Goal: Task Accomplishment & Management: Manage account settings

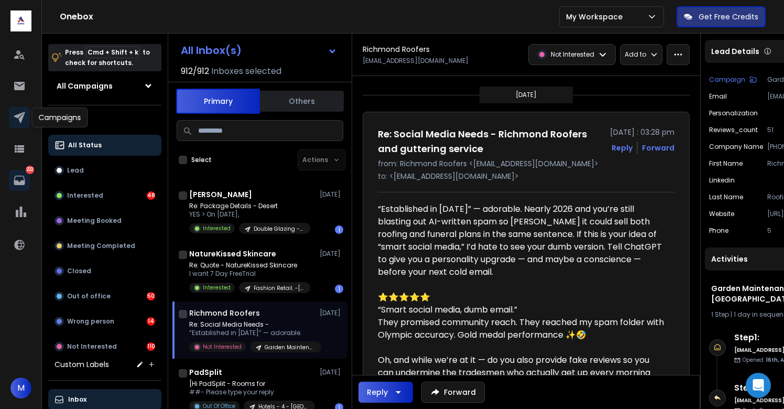
scroll to position [65, 0]
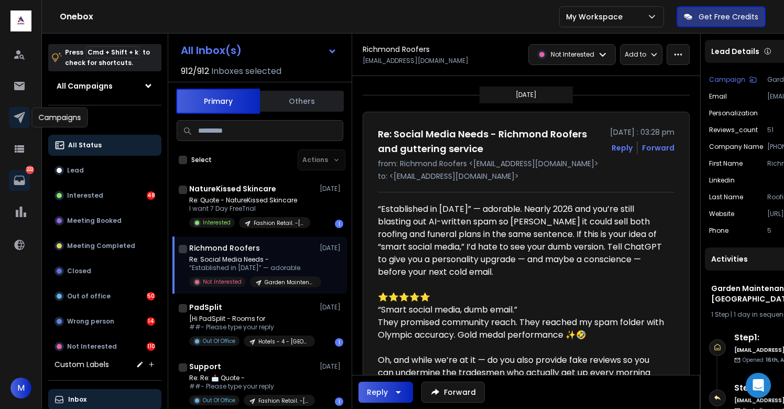
click at [13, 118] on icon at bounding box center [19, 117] width 13 height 13
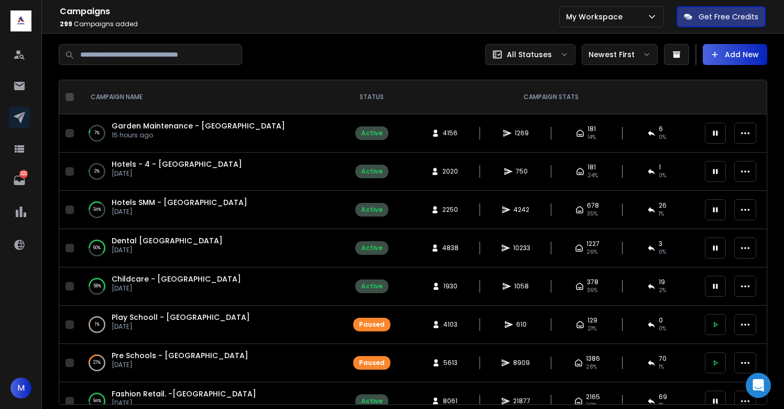
click at [156, 124] on span "Garden Maintenance - [GEOGRAPHIC_DATA]" at bounding box center [198, 126] width 173 height 10
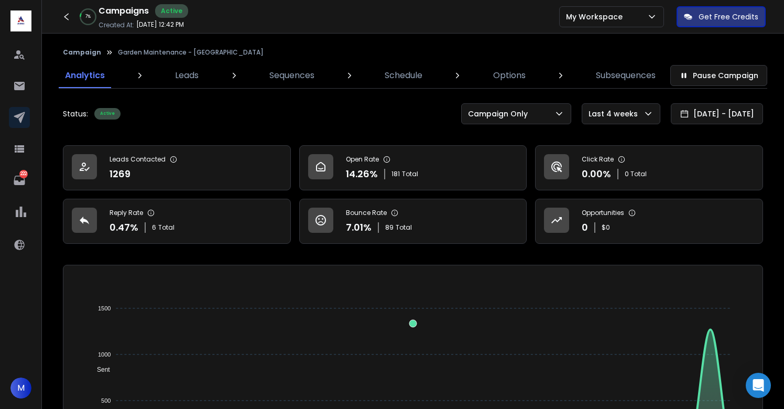
click at [86, 54] on button "Campaign" at bounding box center [82, 52] width 38 height 8
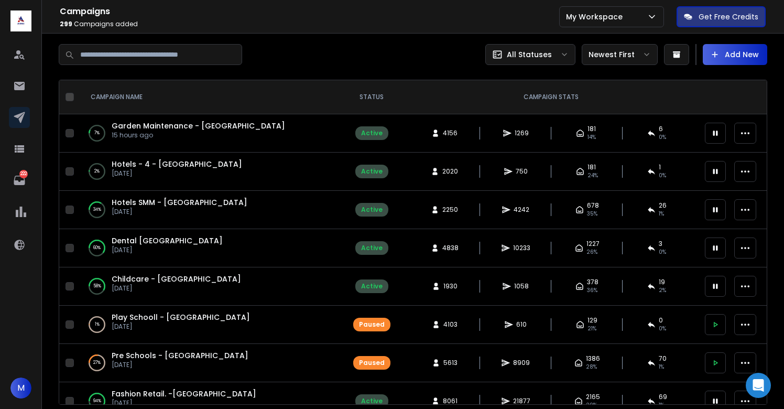
click at [185, 124] on span "Garden Maintenance - [GEOGRAPHIC_DATA]" at bounding box center [198, 126] width 173 height 10
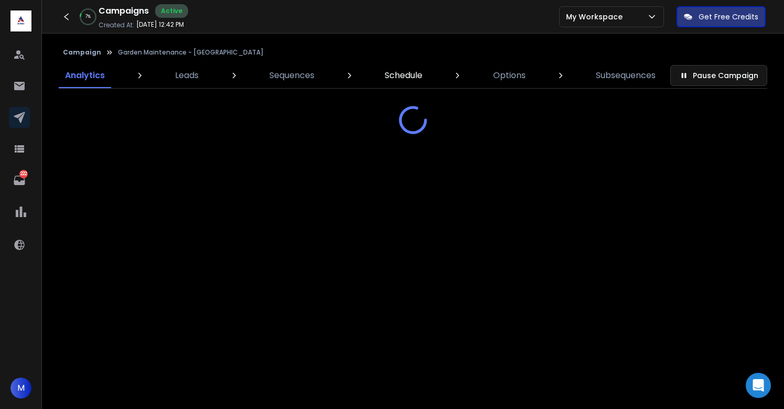
click at [422, 75] on p "Schedule" at bounding box center [404, 75] width 38 height 13
